Goal: Navigation & Orientation: Find specific page/section

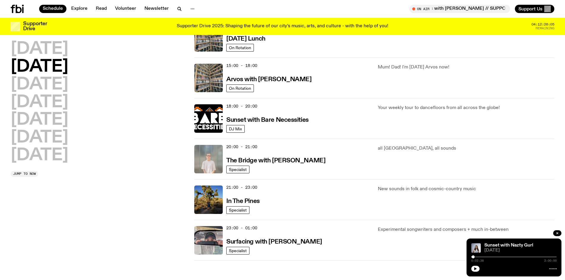
scroll to position [208, 0]
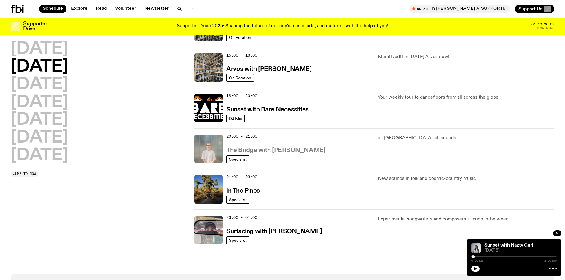
click at [301, 147] on link "The Bridge with Mara Schwerdtfeger" at bounding box center [275, 149] width 99 height 7
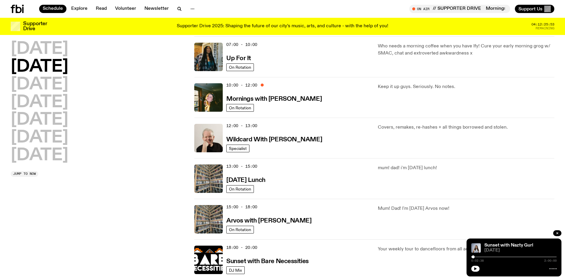
scroll to position [59, 0]
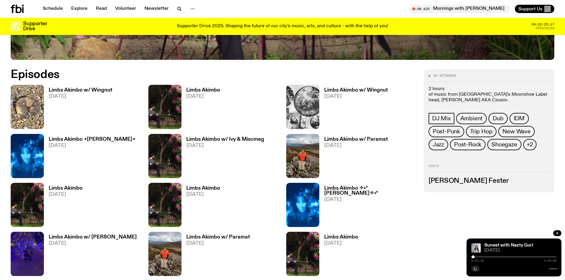
scroll to position [353, 0]
